Goal: Browse casually

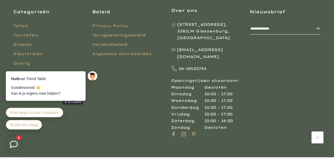
scroll to position [980, 0]
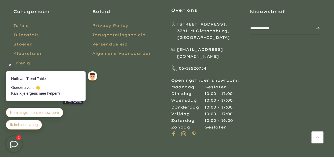
click at [9, 64] on icon at bounding box center [10, 64] width 3 height 3
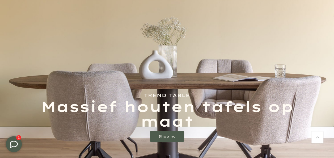
scroll to position [0, 0]
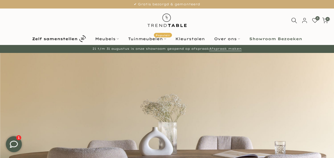
click at [177, 29] on img at bounding box center [167, 20] width 46 height 24
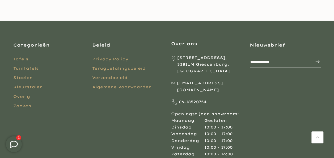
scroll to position [980, 0]
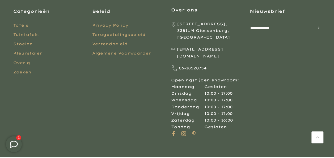
click at [17, 141] on icon at bounding box center [14, 144] width 8 height 8
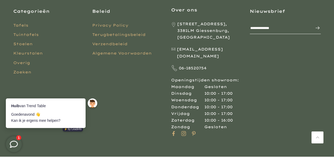
scroll to position [0, 0]
